Goal: Entertainment & Leisure: Consume media (video, audio)

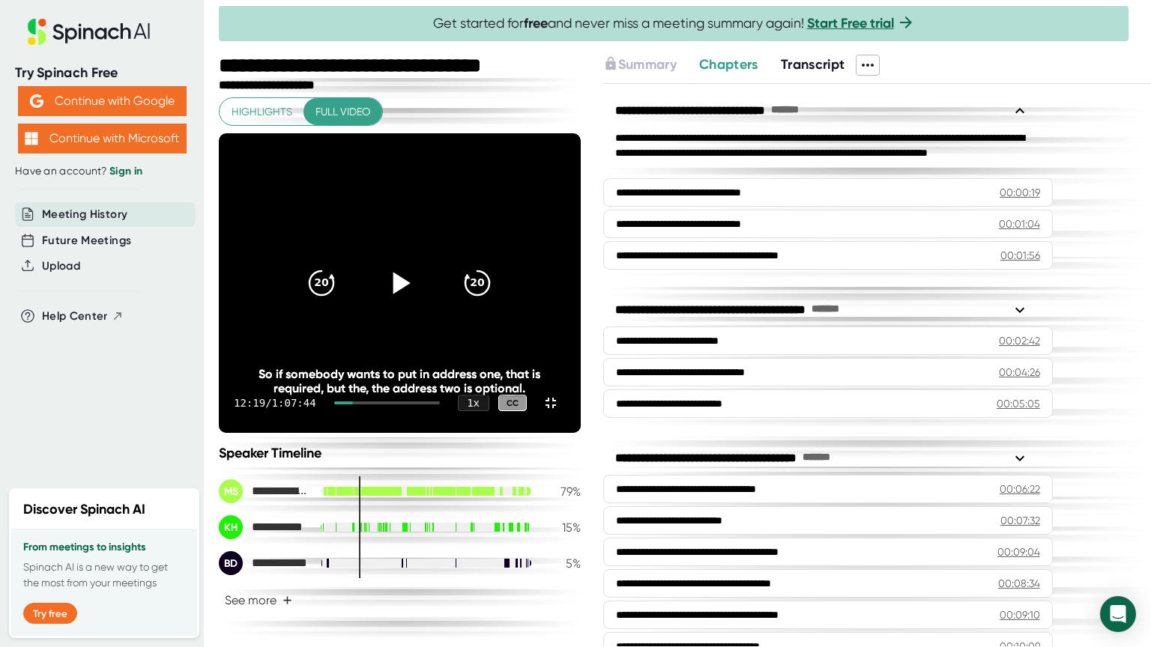
click at [418, 302] on icon at bounding box center [399, 282] width 37 height 37
click at [411, 294] on icon at bounding box center [401, 283] width 17 height 22
click at [409, 294] on icon at bounding box center [399, 283] width 19 height 22
click at [418, 302] on icon at bounding box center [399, 282] width 37 height 37
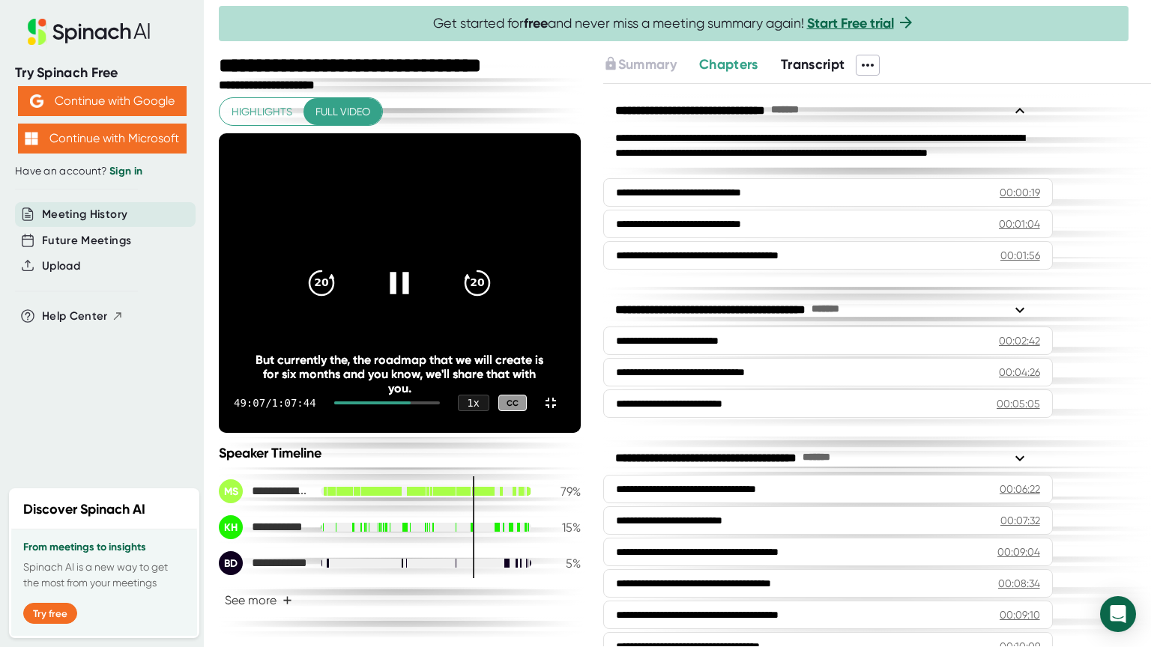
click at [409, 294] on icon at bounding box center [399, 283] width 19 height 22
click at [418, 302] on icon at bounding box center [399, 282] width 37 height 37
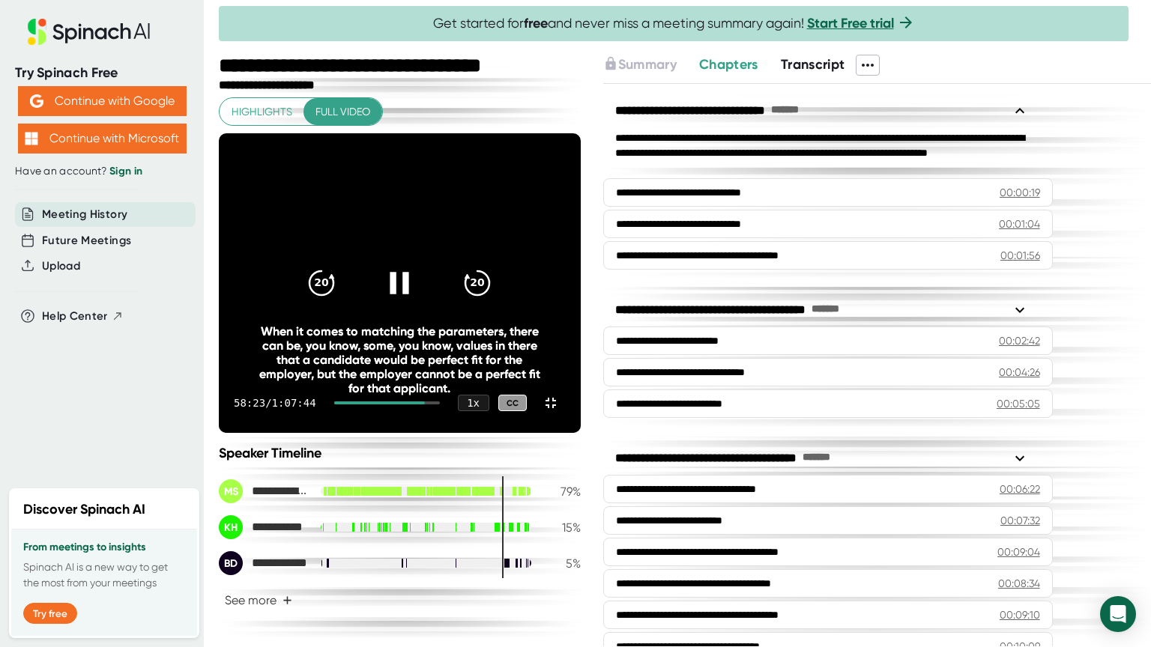
click at [418, 302] on icon at bounding box center [399, 282] width 37 height 37
click at [411, 294] on icon at bounding box center [401, 283] width 17 height 22
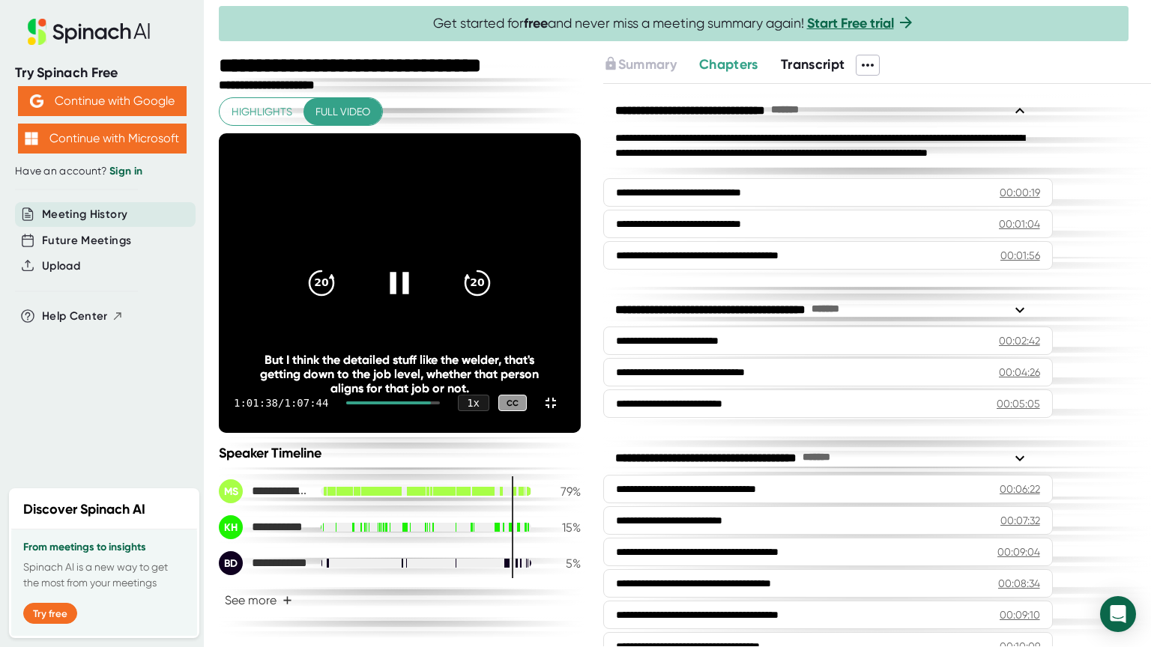
click at [418, 302] on icon at bounding box center [399, 282] width 37 height 37
click at [411, 294] on icon at bounding box center [401, 283] width 17 height 22
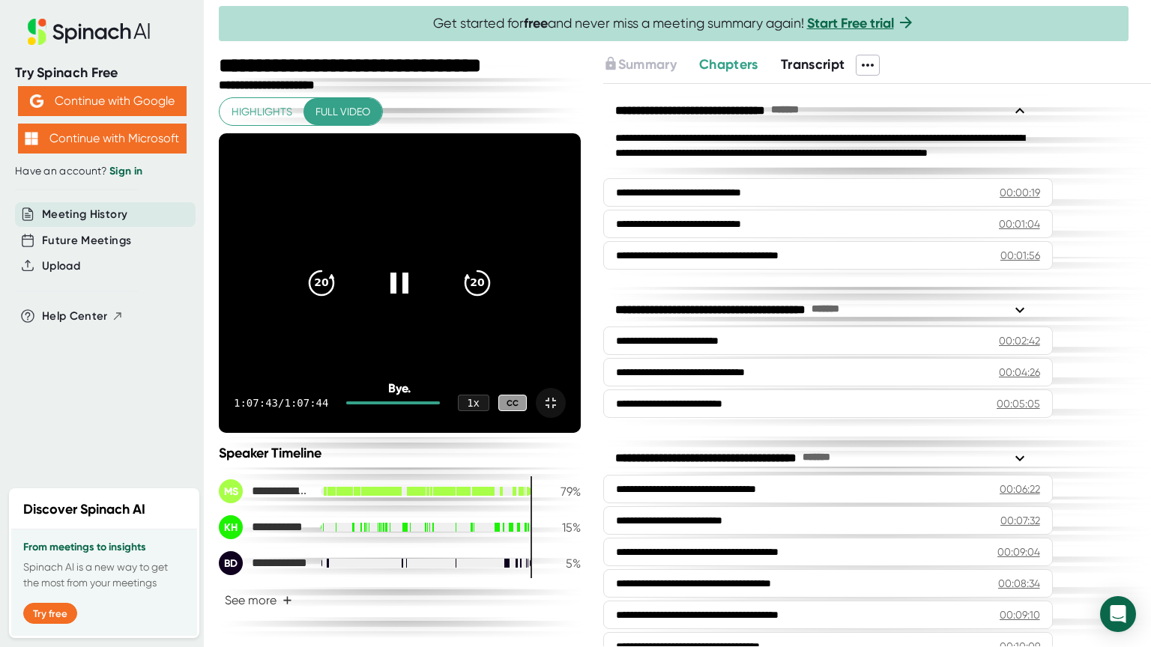
click at [560, 412] on icon at bounding box center [551, 403] width 18 height 18
